Goal: Check status: Check status

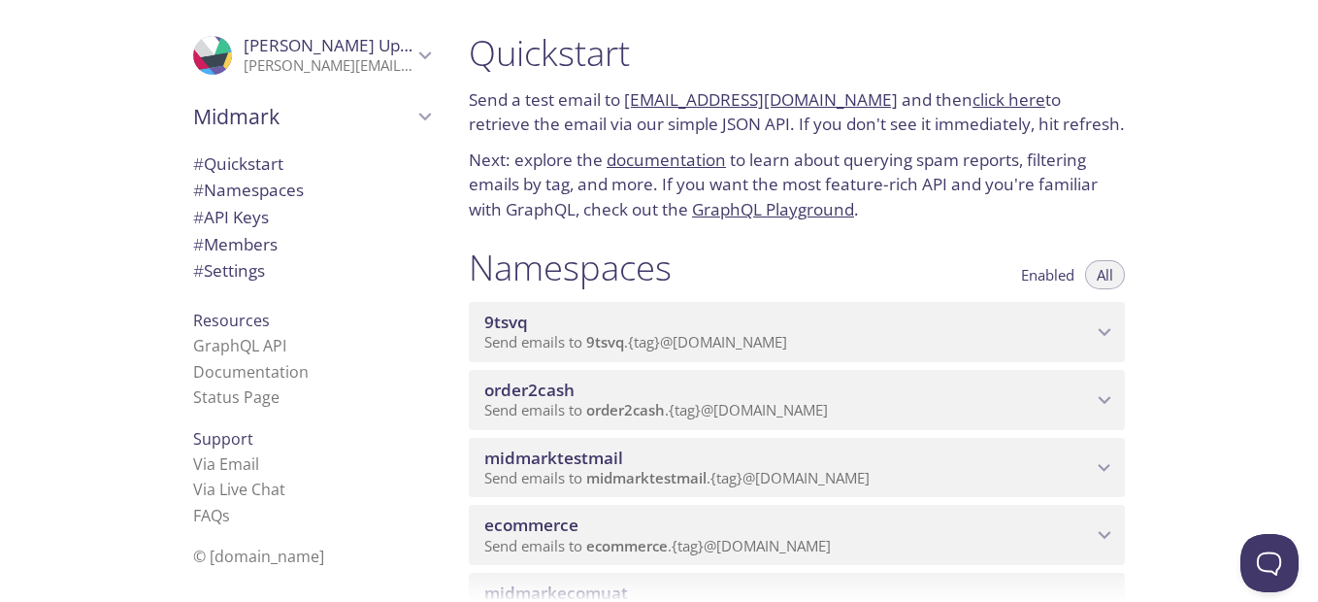
scroll to position [97, 0]
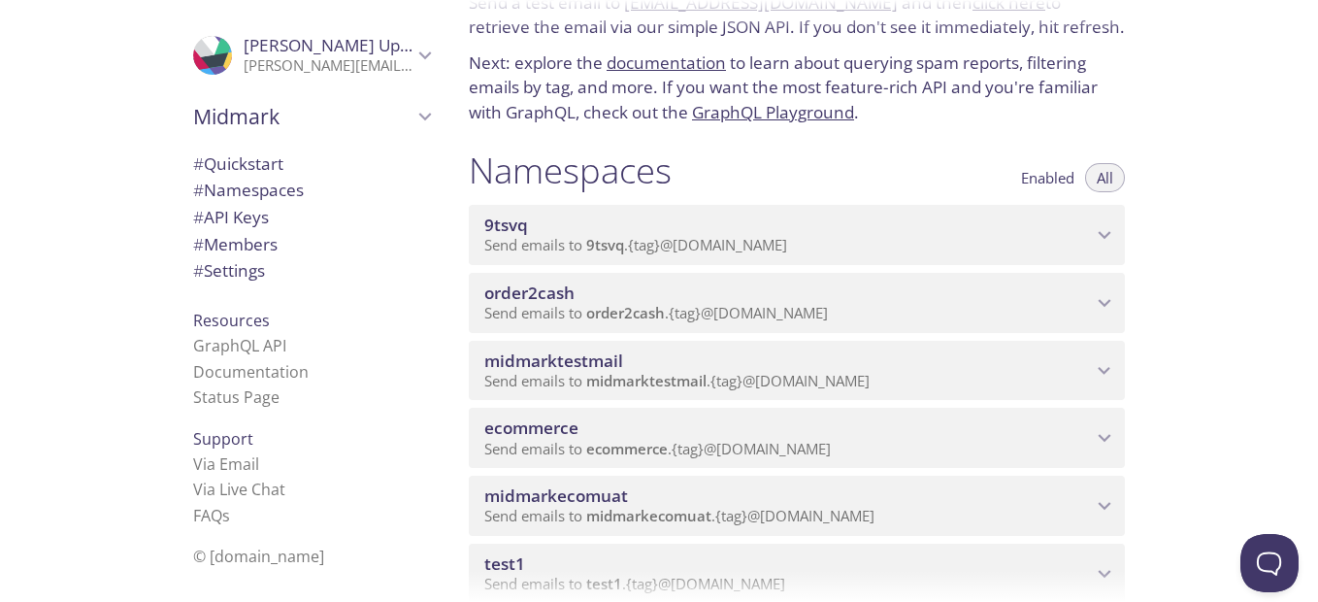
click at [682, 374] on span "midmarktestmail" at bounding box center [646, 380] width 120 height 19
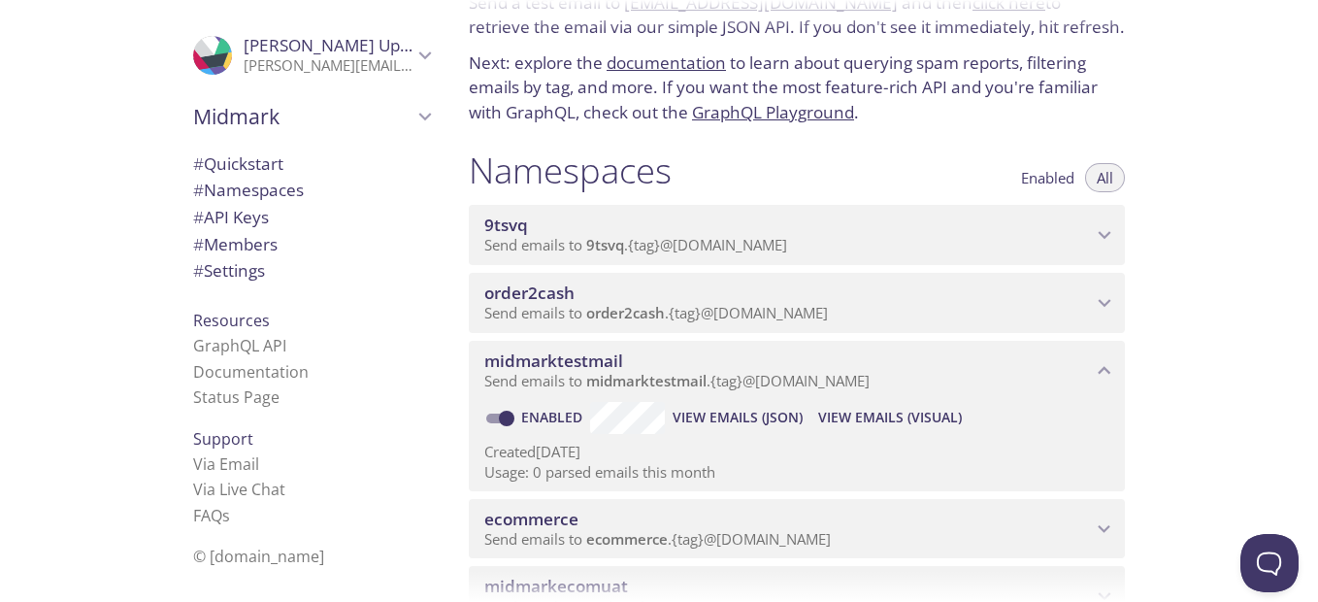
click at [682, 374] on span "midmarktestmail" at bounding box center [646, 380] width 120 height 19
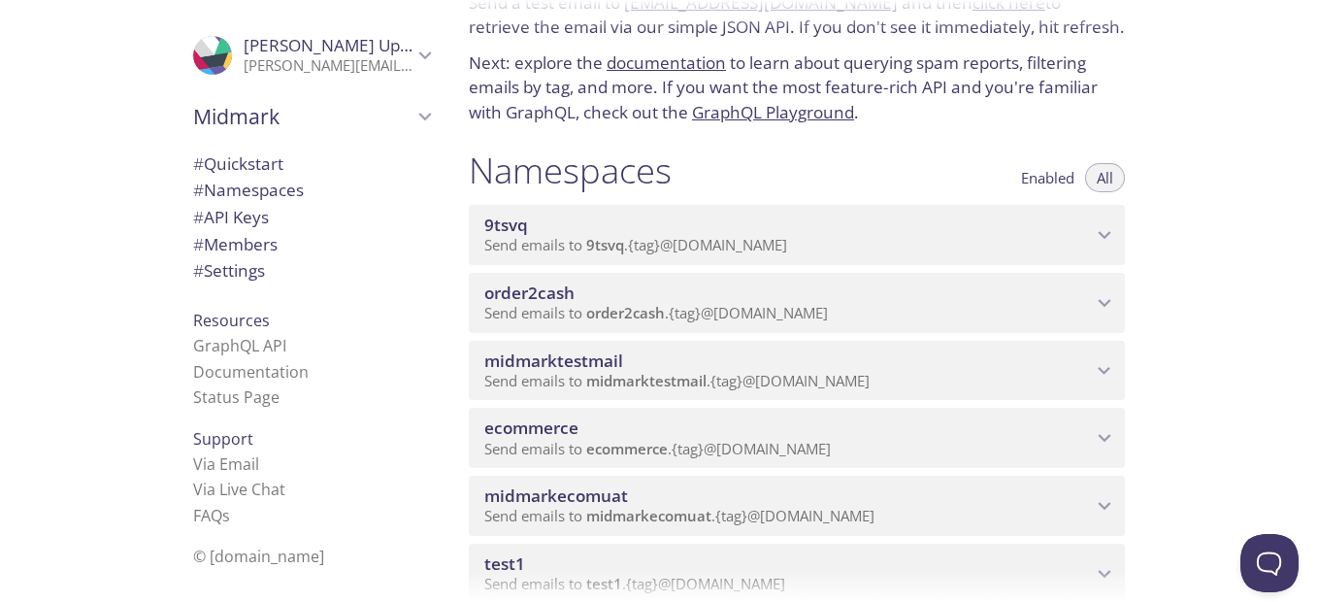
click at [631, 430] on span "ecommerce" at bounding box center [788, 427] width 608 height 21
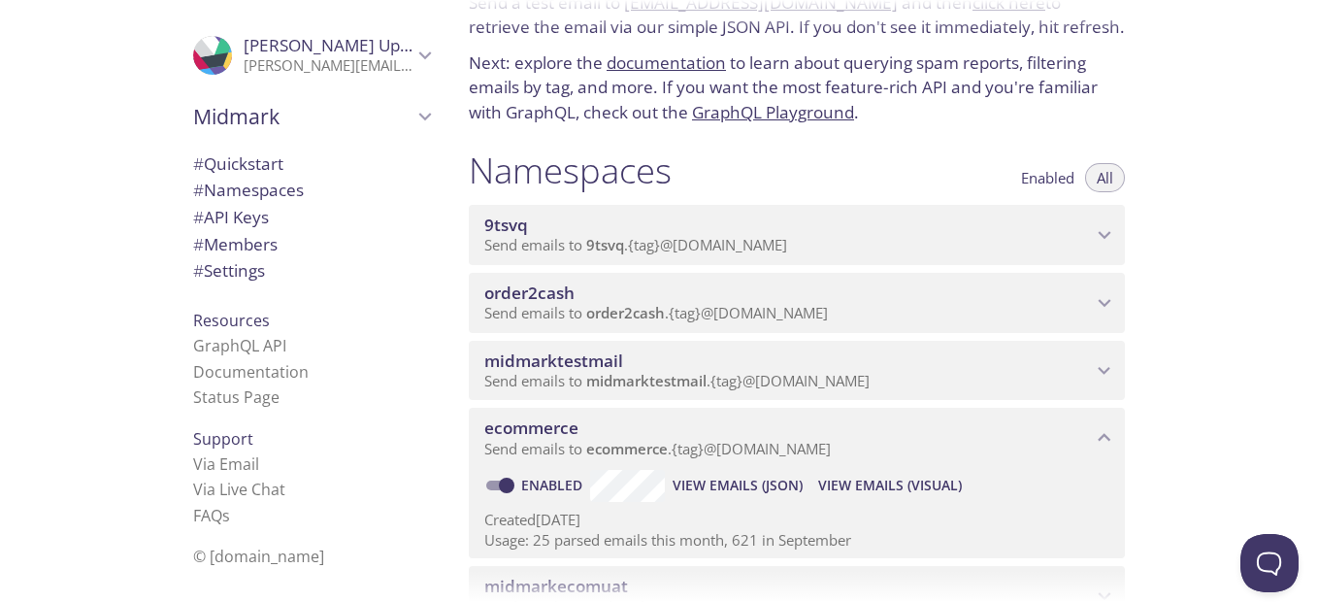
scroll to position [194, 0]
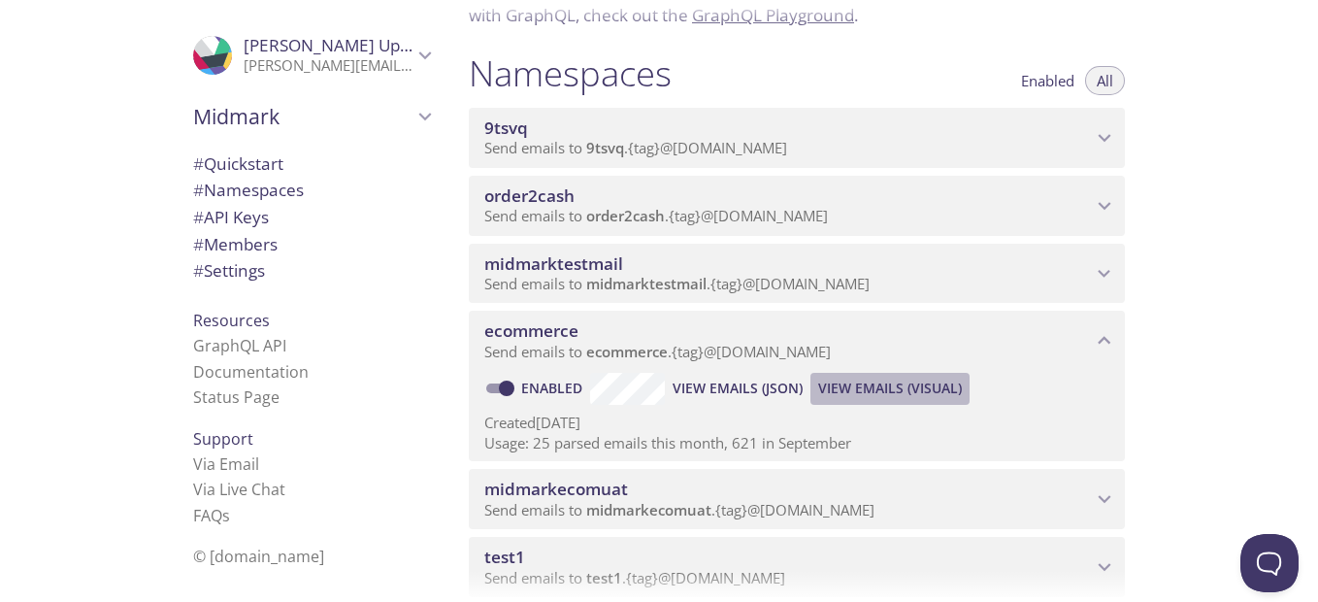
click at [873, 382] on span "View Emails (Visual)" at bounding box center [890, 388] width 144 height 23
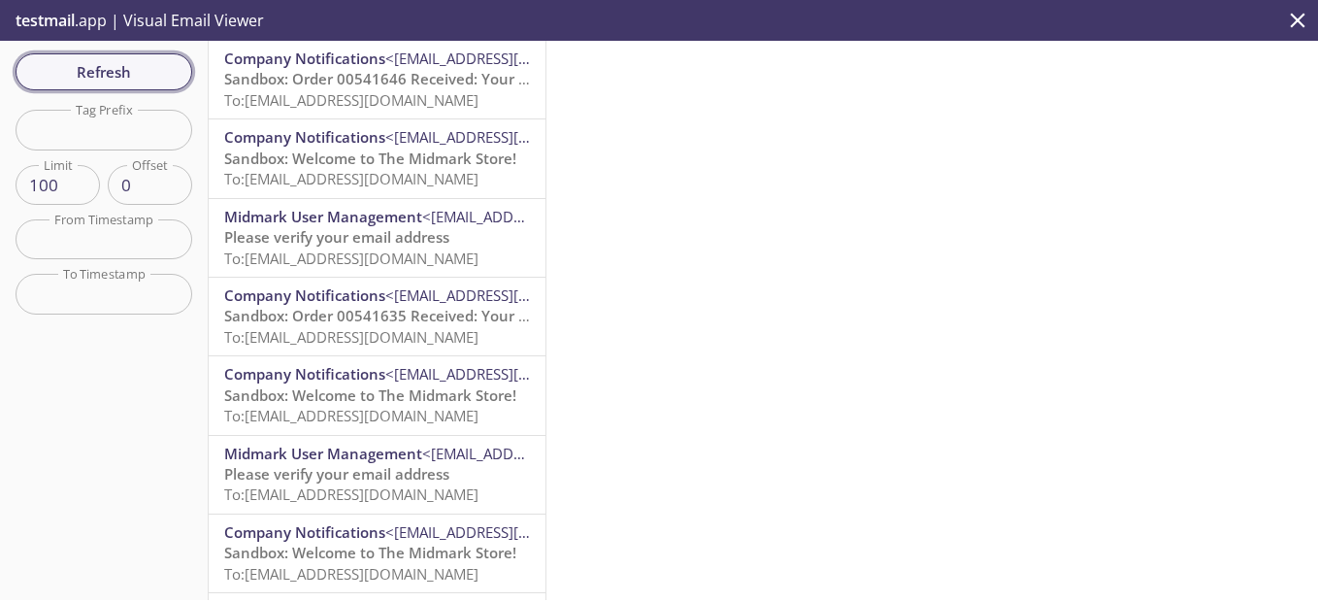
click at [133, 64] on span "Refresh" at bounding box center [104, 71] width 146 height 25
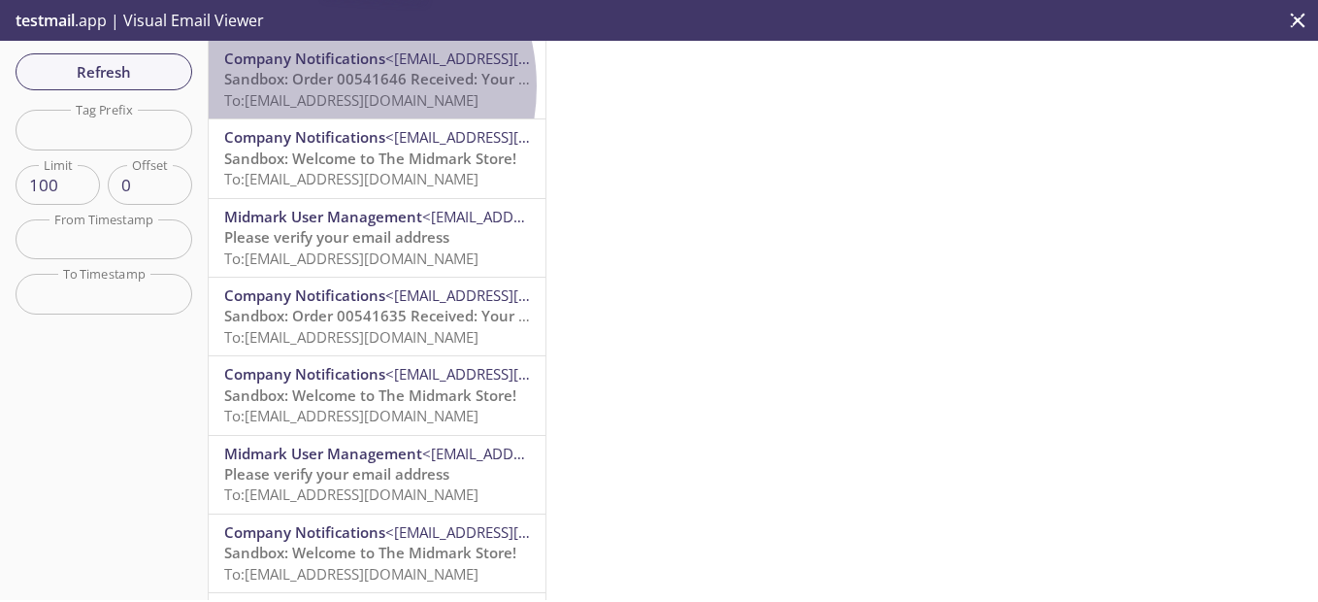
click at [325, 86] on span "Sandbox: Order 00541646 Received: Your order is being processed!" at bounding box center [457, 78] width 467 height 19
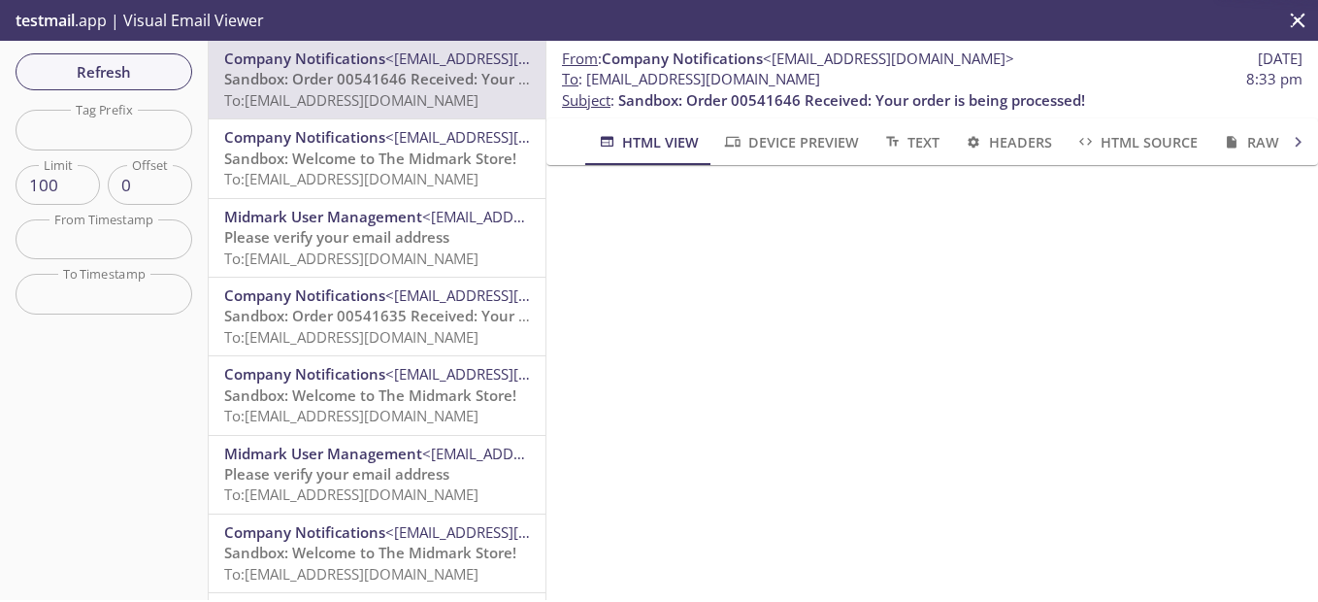
click at [345, 153] on span "Sandbox: Welcome to The Midmark Store!" at bounding box center [370, 158] width 292 height 19
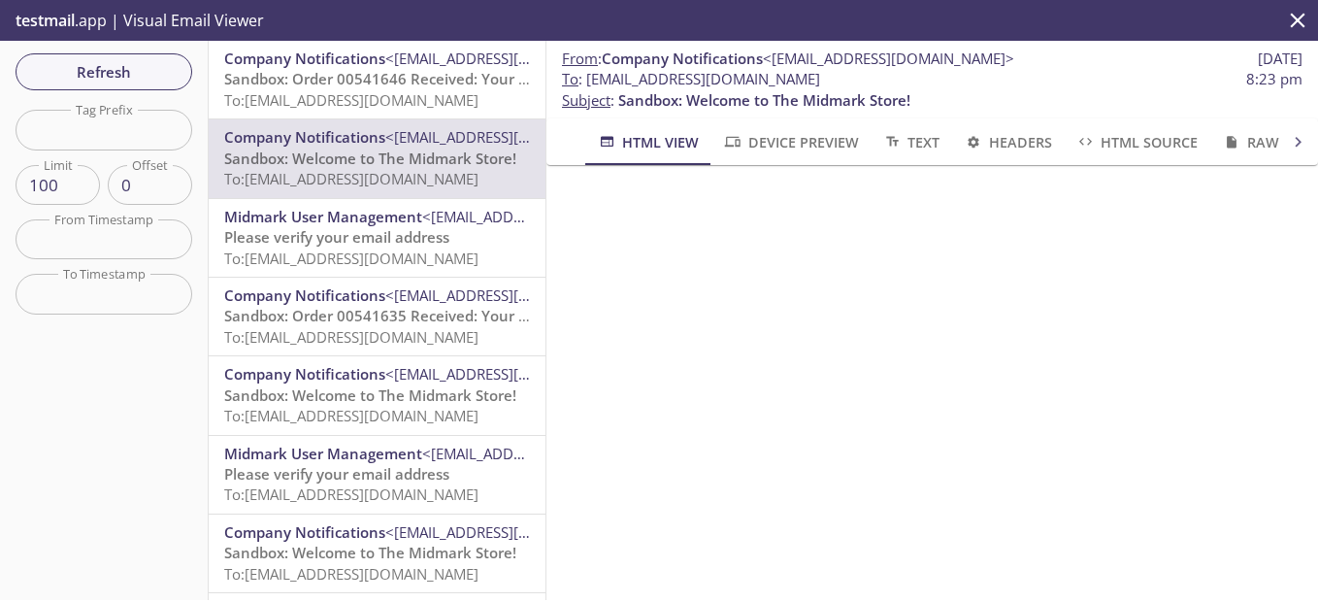
click at [362, 66] on span "Company Notifications" at bounding box center [304, 58] width 161 height 19
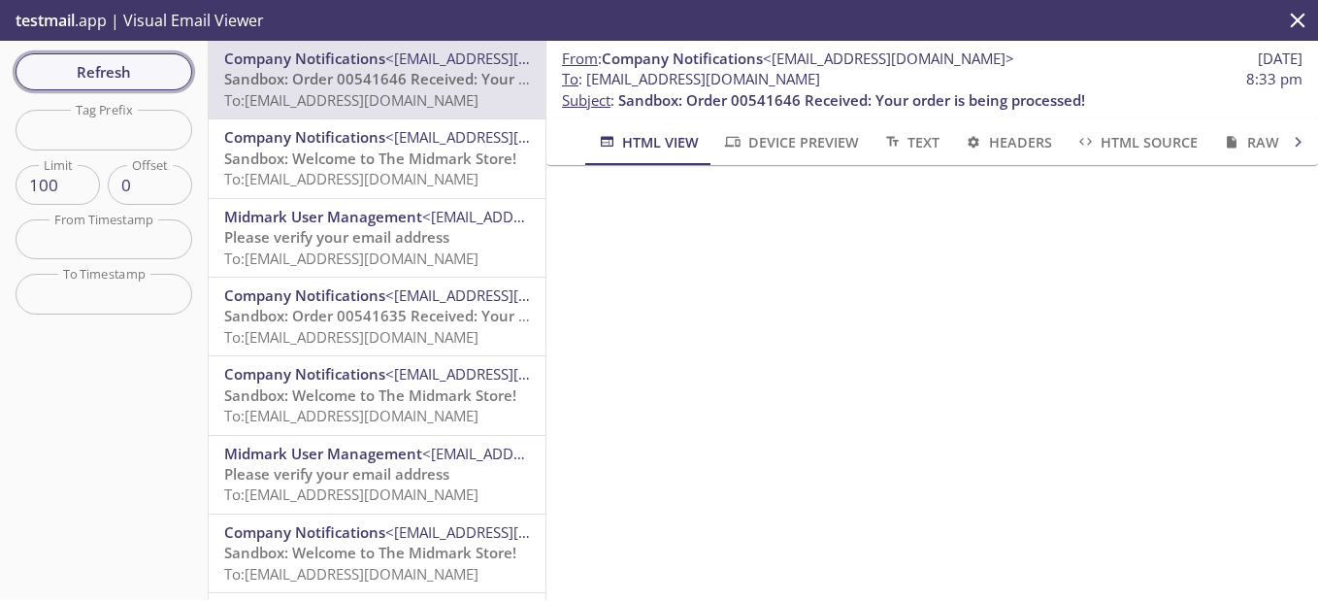
click at [125, 73] on span "Refresh" at bounding box center [104, 71] width 146 height 25
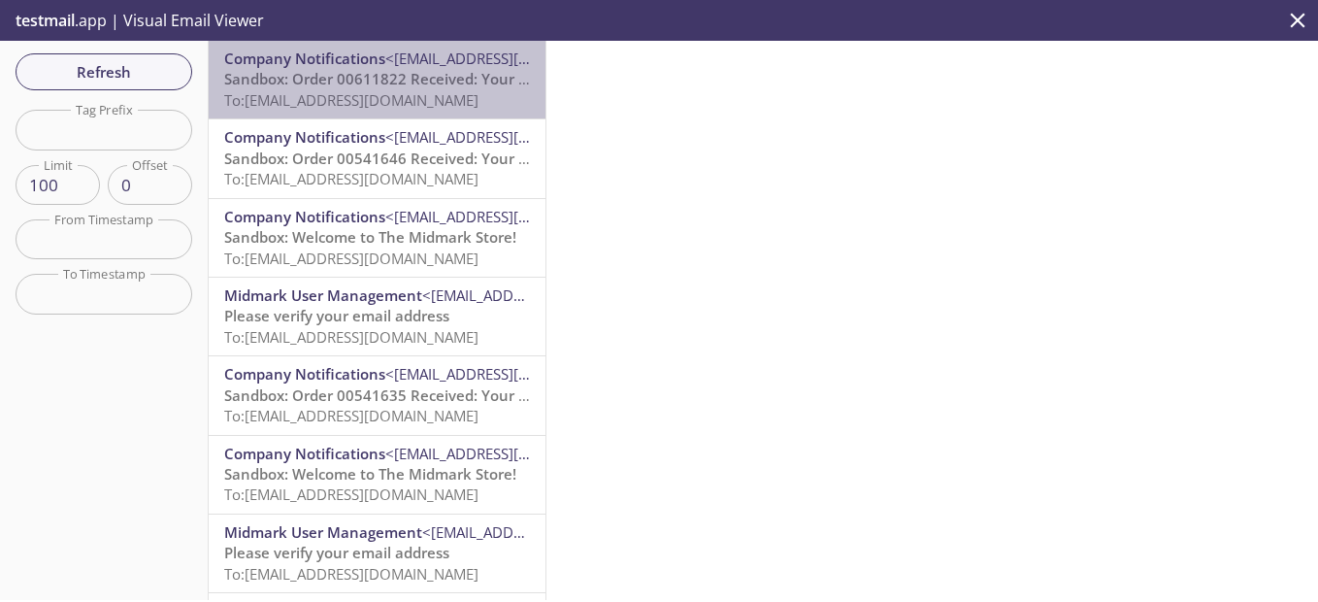
click at [387, 93] on span "To: [EMAIL_ADDRESS][DOMAIN_NAME]" at bounding box center [351, 99] width 254 height 19
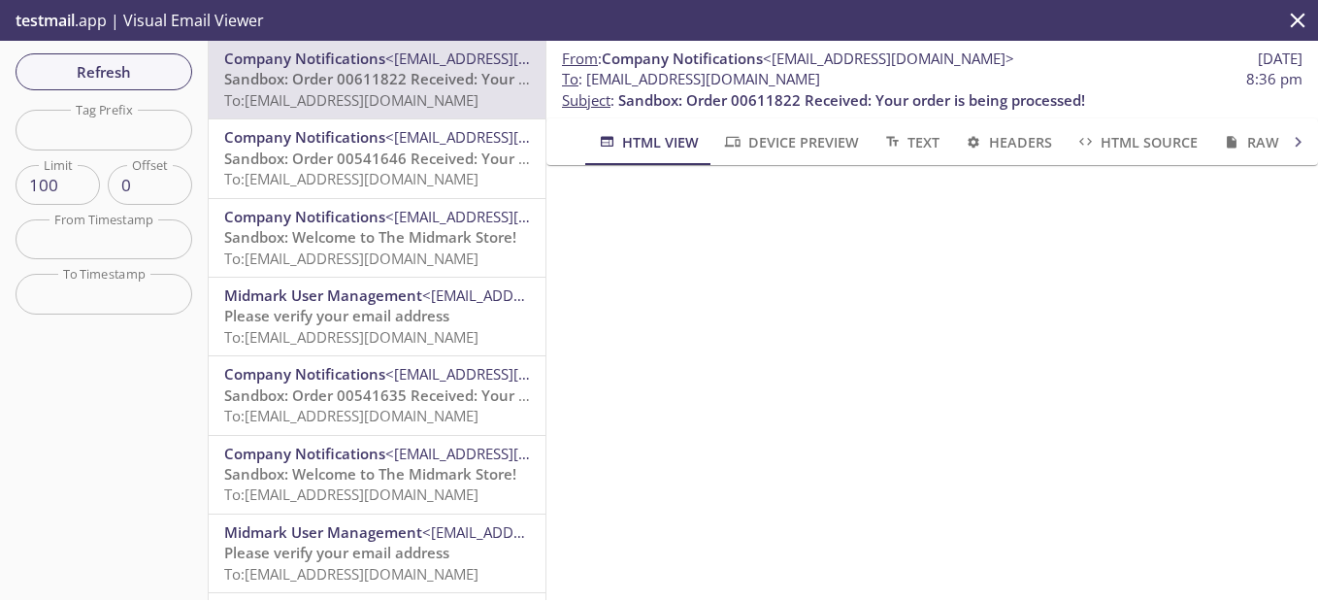
scroll to position [499, 0]
